Goal: Information Seeking & Learning: Learn about a topic

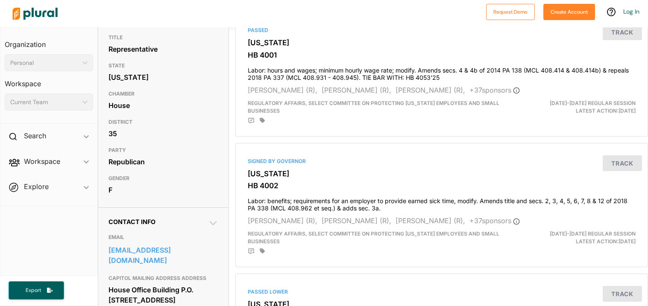
scroll to position [85, 0]
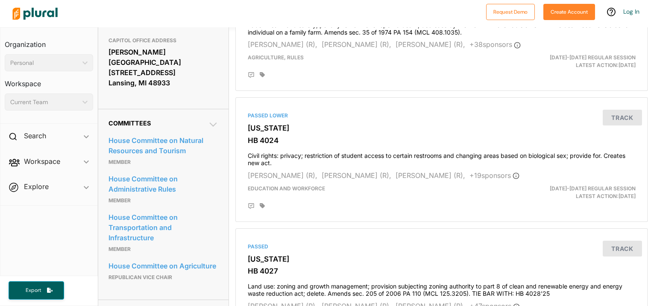
scroll to position [392, 0]
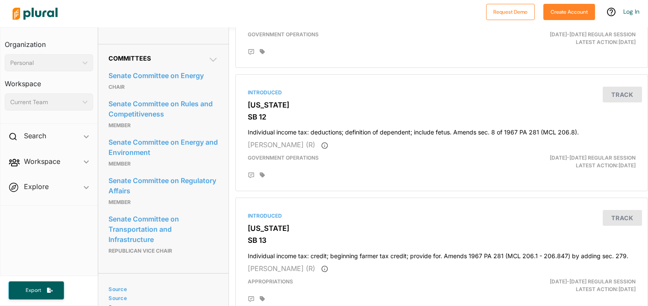
scroll to position [427, 0]
